Goal: Obtain resource: Obtain resource

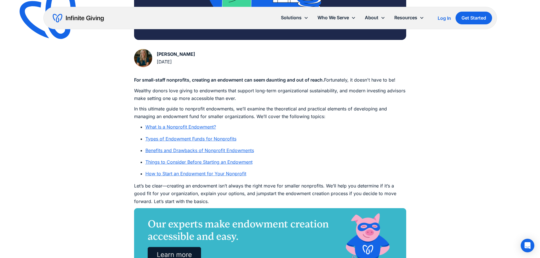
scroll to position [255, 0]
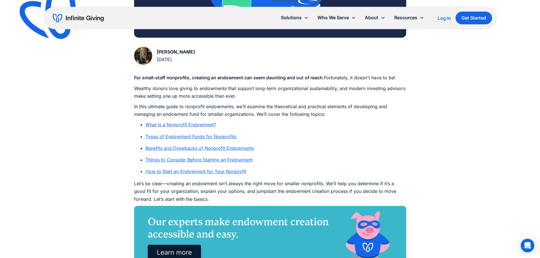
click at [169, 138] on link "Types of Endowment Funds for Nonprofits" at bounding box center [190, 137] width 91 height 6
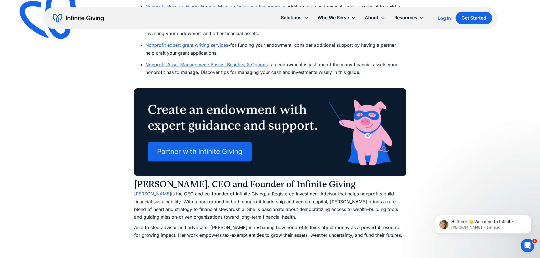
scroll to position [3206, 0]
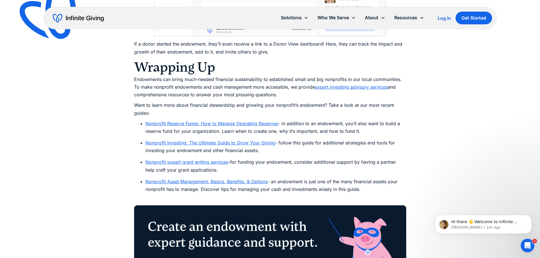
drag, startPoint x: 226, startPoint y: 23, endPoint x: 94, endPoint y: 74, distance: 141.3
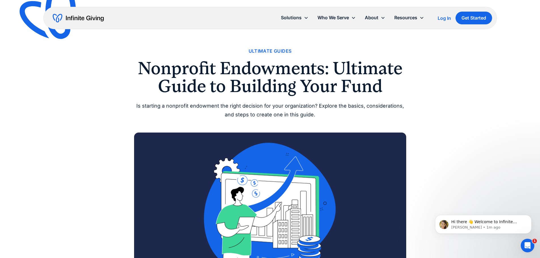
scroll to position [0, 0]
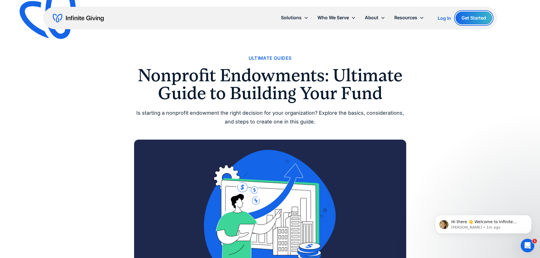
click at [473, 18] on link "Get Started" at bounding box center [473, 18] width 37 height 13
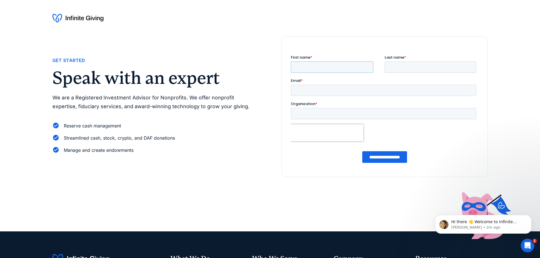
click at [305, 64] on input "First name *" at bounding box center [332, 67] width 82 height 11
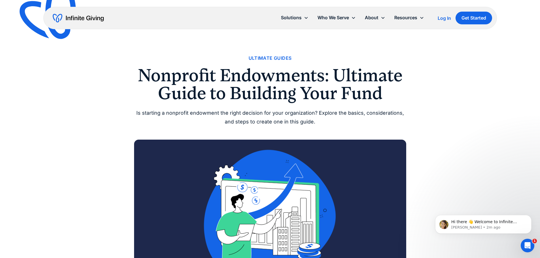
click at [285, 58] on div "Ultimate Guides" at bounding box center [270, 58] width 43 height 8
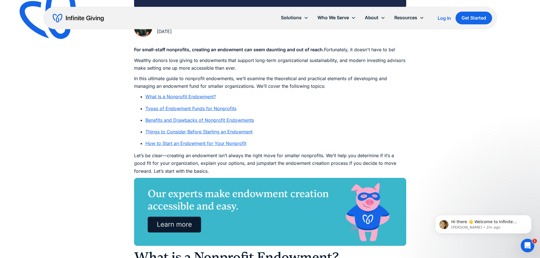
scroll to position [283, 0]
click at [173, 97] on link "What Is a Nonprofit Endowment?" at bounding box center [180, 97] width 71 height 6
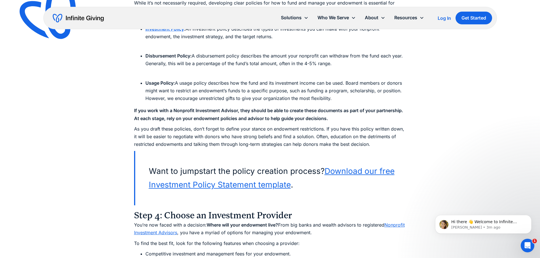
scroll to position [2488, 0]
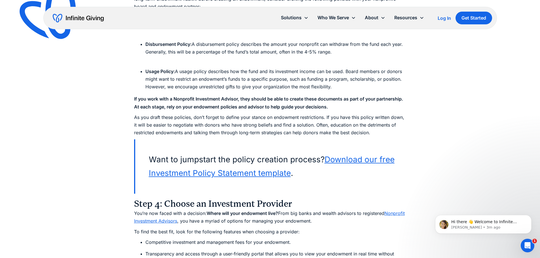
click at [256, 175] on link "Download our free Investment Policy Statement template" at bounding box center [272, 166] width 246 height 23
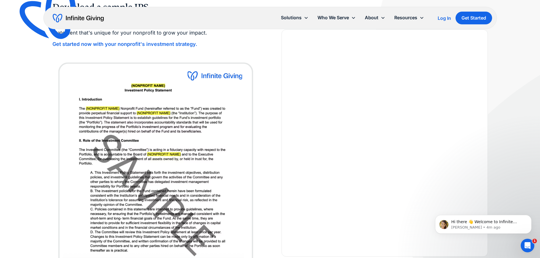
scroll to position [57, 0]
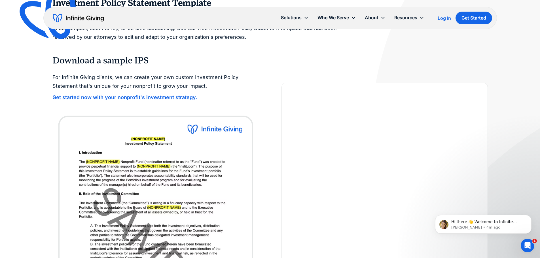
click at [138, 97] on strong "Get started now with your nonprofit's investment strategy." at bounding box center [124, 97] width 145 height 6
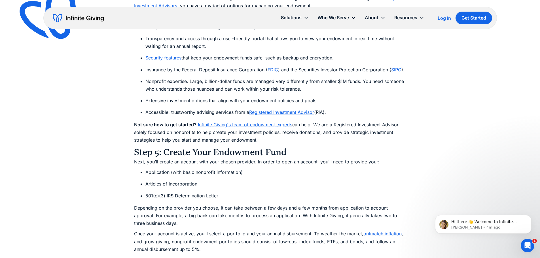
scroll to position [2752, 0]
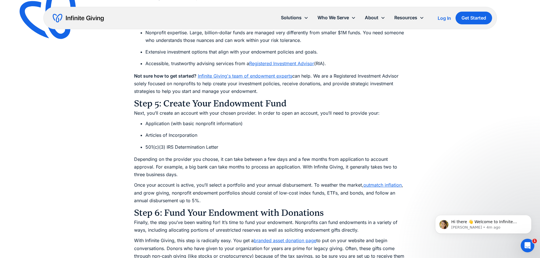
scroll to position [283, 0]
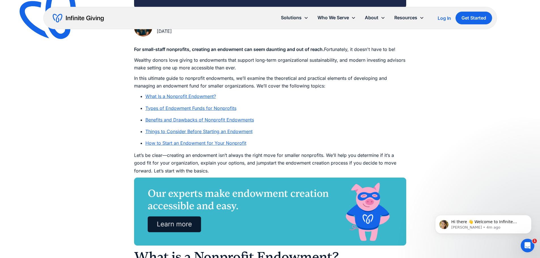
scroll to position [255, 0]
